Goal: Navigation & Orientation: Understand site structure

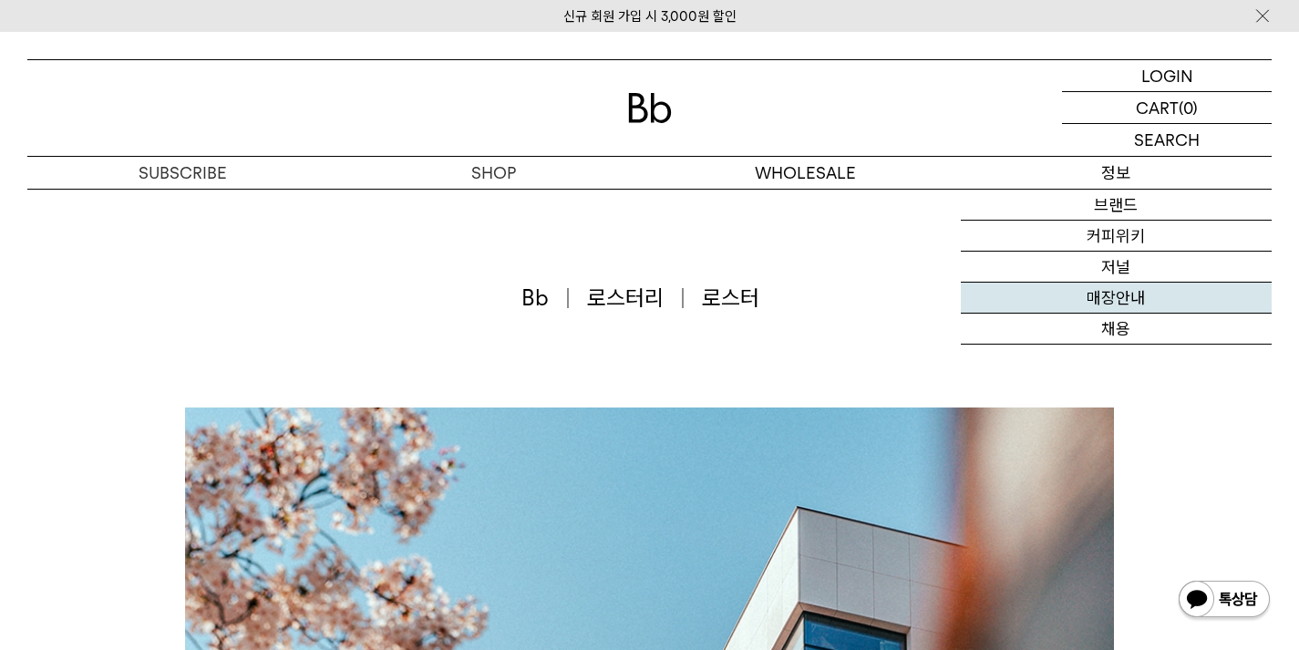
click at [1089, 310] on link "매장안내" at bounding box center [1116, 298] width 311 height 31
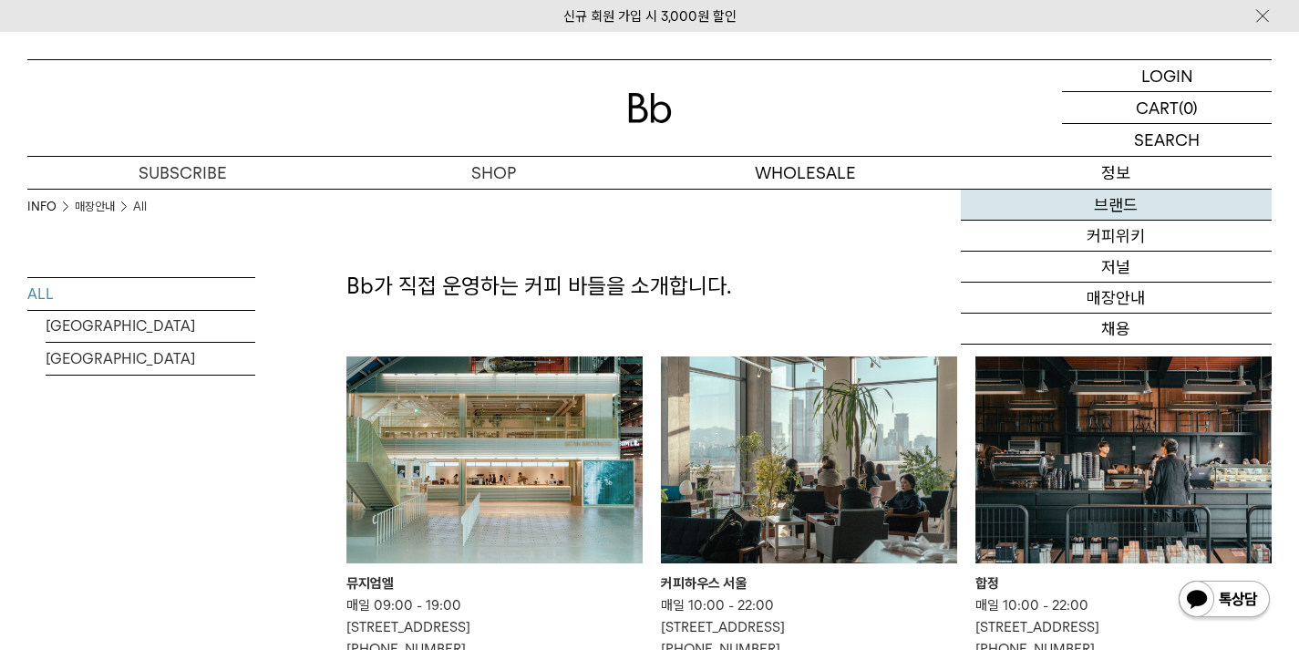
click at [1139, 197] on link "브랜드" at bounding box center [1116, 205] width 311 height 31
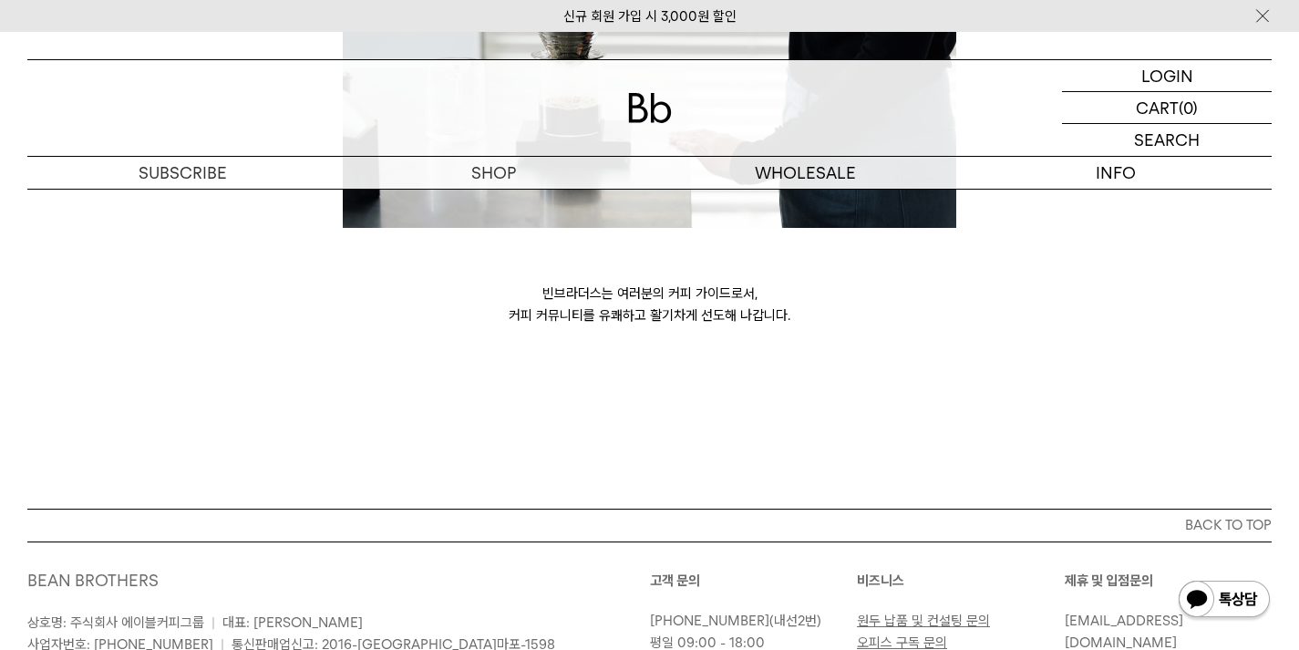
scroll to position [5163, 0]
